Goal: Transaction & Acquisition: Book appointment/travel/reservation

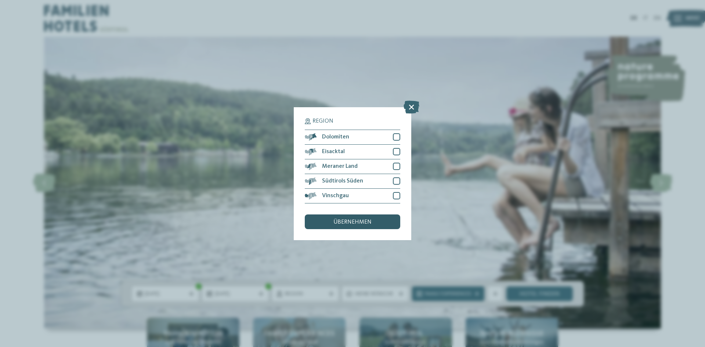
click at [373, 219] on div "übernehmen" at bounding box center [353, 222] width 96 height 15
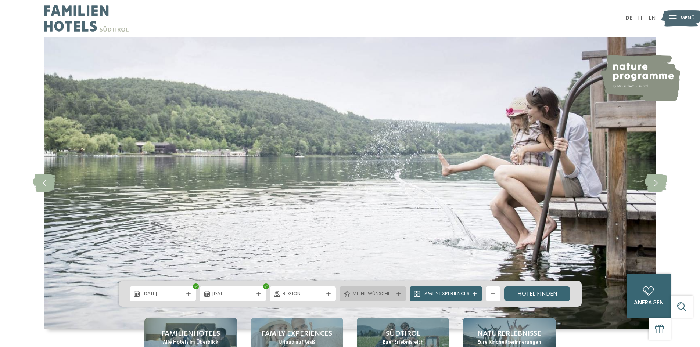
click at [371, 298] on span "Meine Wünsche" at bounding box center [372, 294] width 41 height 7
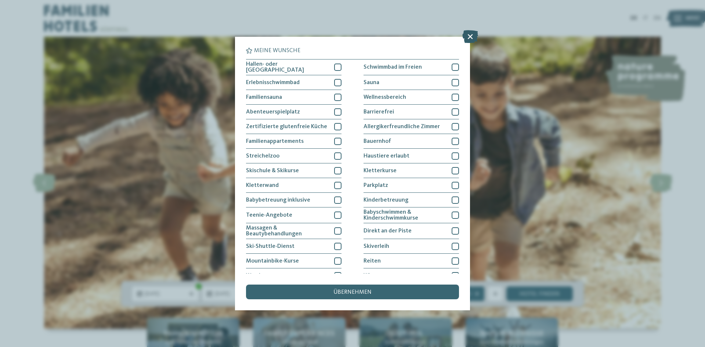
click at [466, 39] on icon at bounding box center [471, 36] width 16 height 13
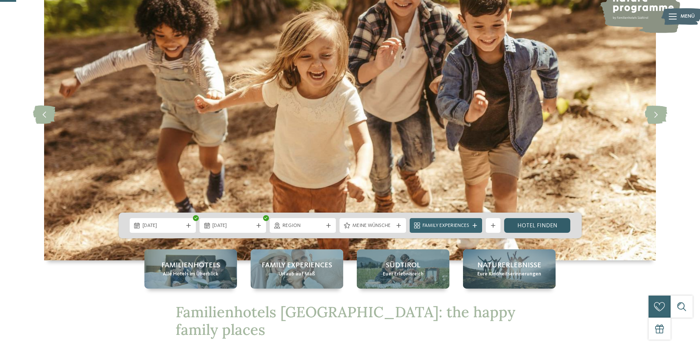
scroll to position [73, 0]
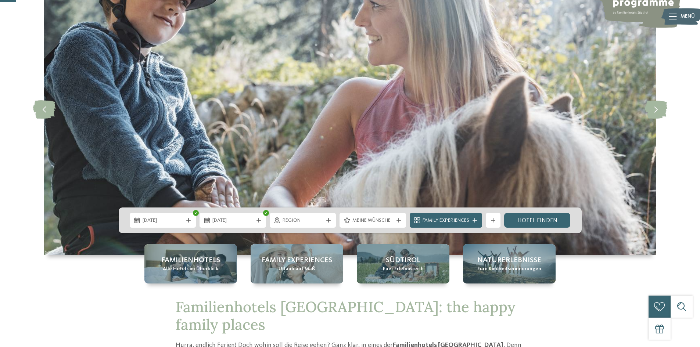
drag, startPoint x: 528, startPoint y: 225, endPoint x: 536, endPoint y: 235, distance: 12.5
click at [528, 225] on link "Hotel finden" at bounding box center [537, 220] width 66 height 15
click at [526, 220] on link "Hotel finden" at bounding box center [537, 220] width 66 height 15
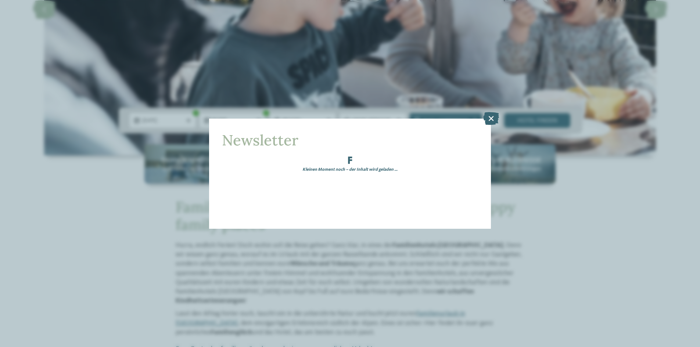
scroll to position [184, 0]
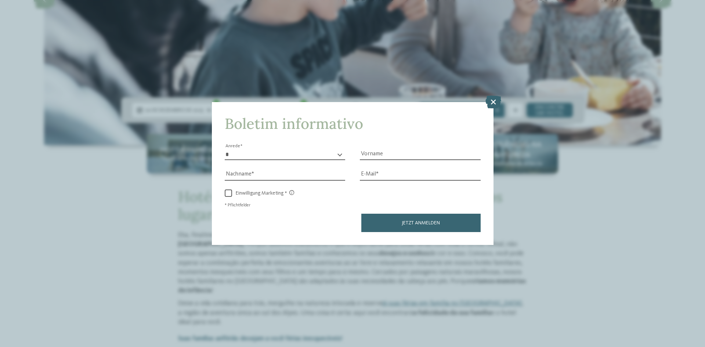
click at [490, 120] on div "Boletim informativo * **** **** ******* ****** Anrede Vorname Nachname E-Mail" at bounding box center [353, 173] width 282 height 143
click at [494, 105] on icon at bounding box center [494, 102] width 16 height 13
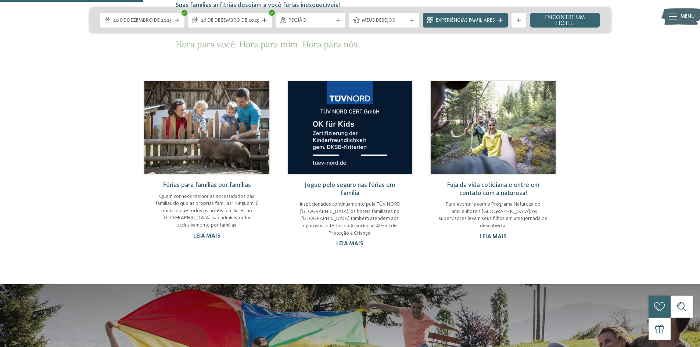
scroll to position [698, 0]
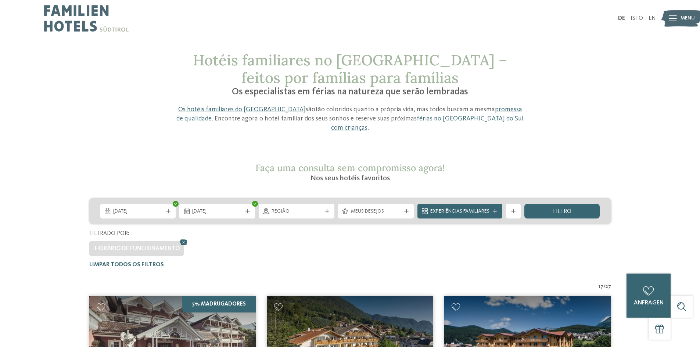
click at [491, 207] on div "Experiências Familiares" at bounding box center [459, 211] width 63 height 8
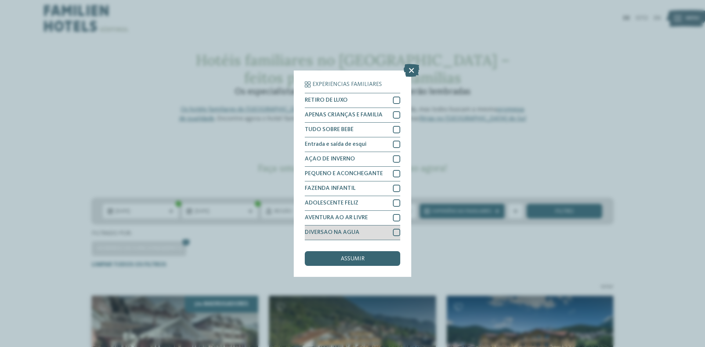
click at [397, 232] on div at bounding box center [396, 232] width 7 height 7
click at [371, 263] on div "assumir" at bounding box center [353, 258] width 96 height 15
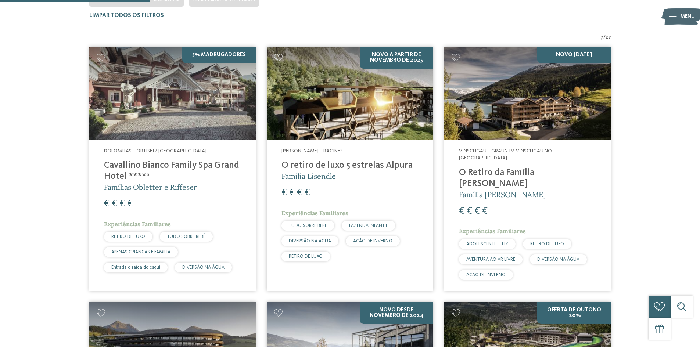
scroll to position [241, 0]
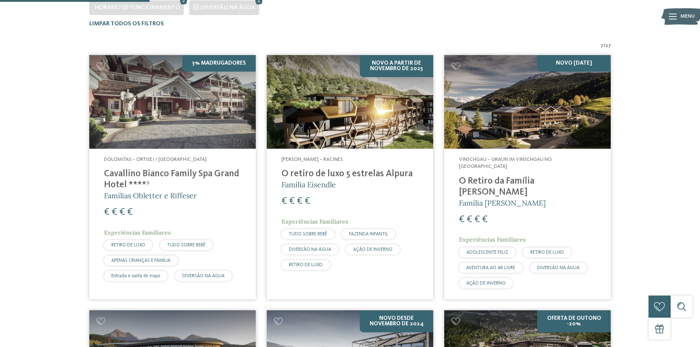
click at [176, 104] on img at bounding box center [172, 102] width 166 height 94
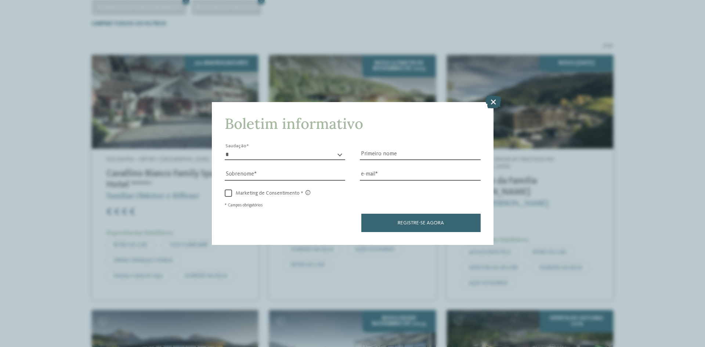
click at [493, 103] on icon at bounding box center [494, 102] width 16 height 13
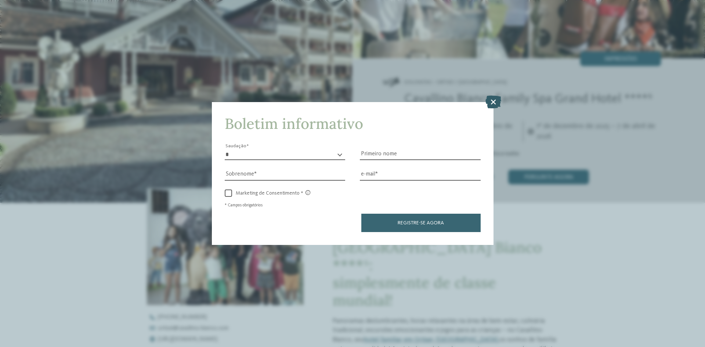
click at [494, 105] on icon at bounding box center [494, 102] width 16 height 13
